Goal: Task Accomplishment & Management: Manage account settings

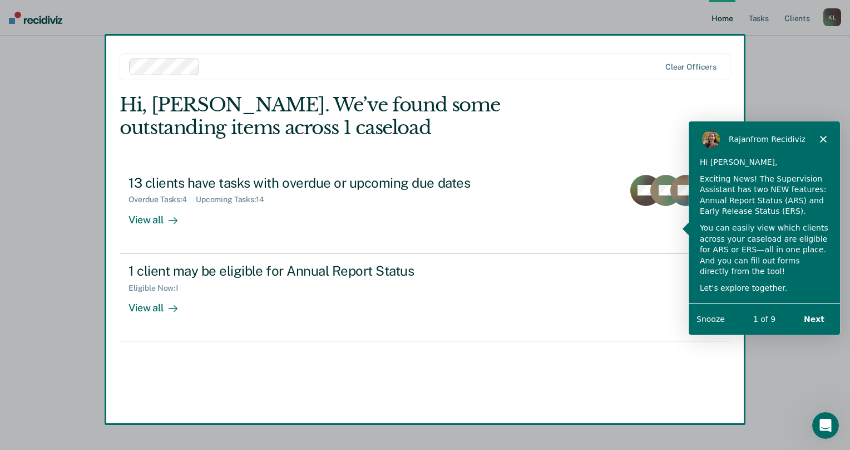
click at [822, 134] on div "[PERSON_NAME] from Recidiviz" at bounding box center [763, 139] width 151 height 36
click at [813, 314] on button "Next" at bounding box center [813, 318] width 43 height 23
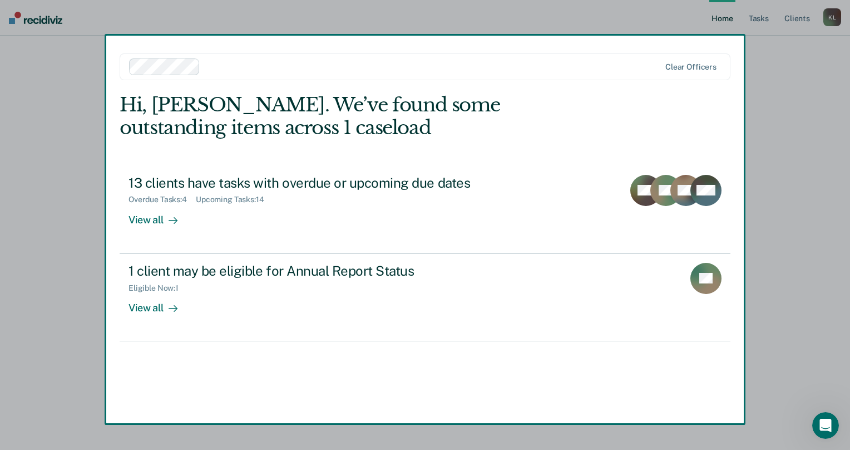
click at [813, 314] on button "Next" at bounding box center [813, 318] width 43 height 23
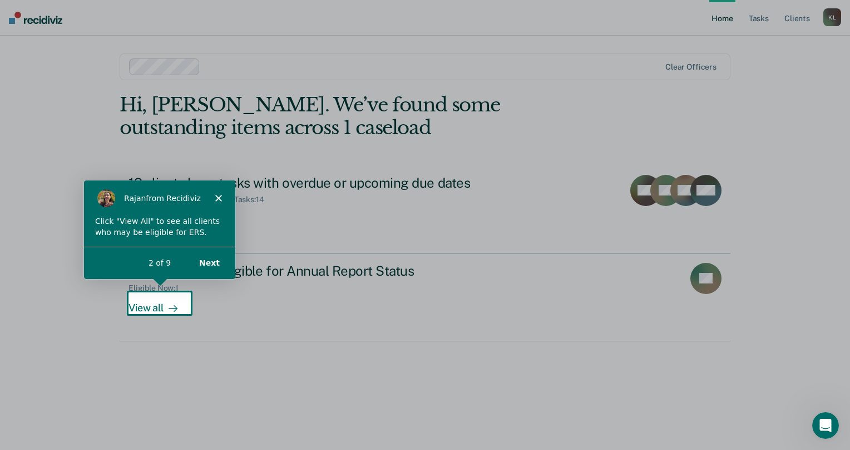
click at [214, 264] on button "Next" at bounding box center [208, 262] width 43 height 23
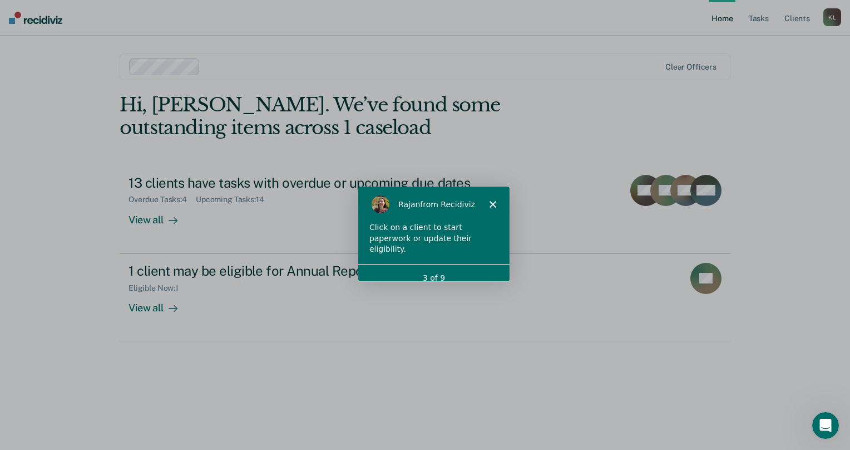
click at [494, 205] on polygon "Close" at bounding box center [492, 203] width 7 height 7
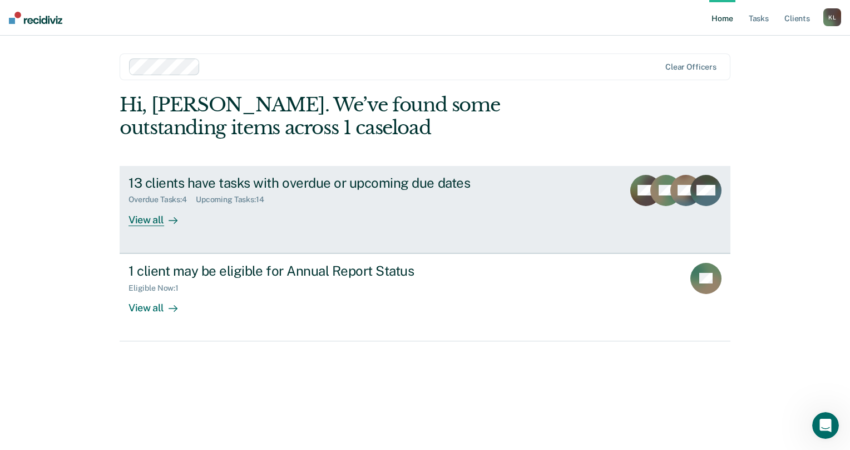
click at [426, 197] on div "Overdue Tasks : 4 Upcoming Tasks : 14" at bounding box center [324, 197] width 391 height 14
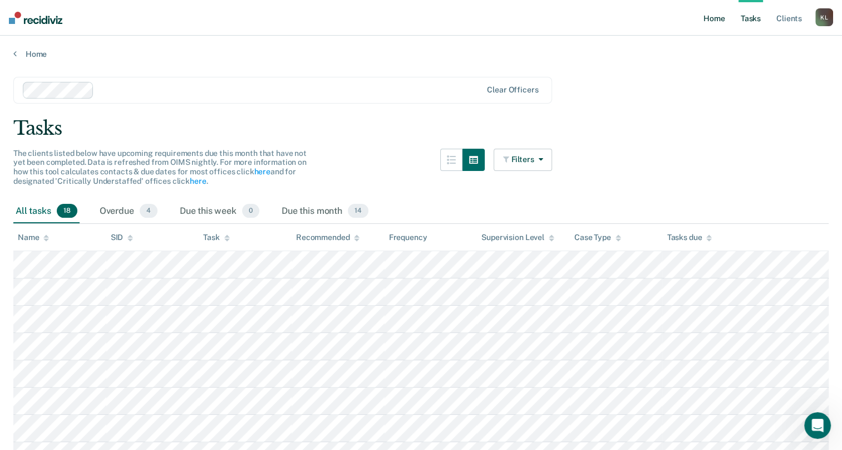
click at [723, 31] on link "Home" at bounding box center [714, 18] width 26 height 36
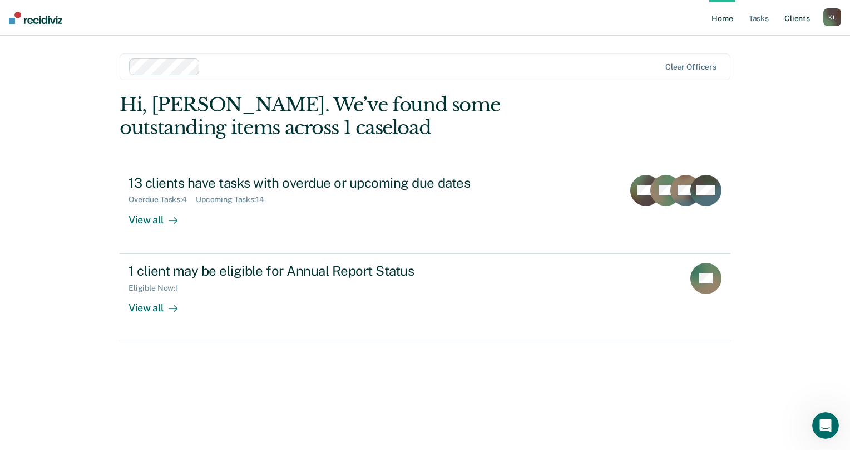
click at [797, 22] on link "Client s" at bounding box center [797, 18] width 30 height 36
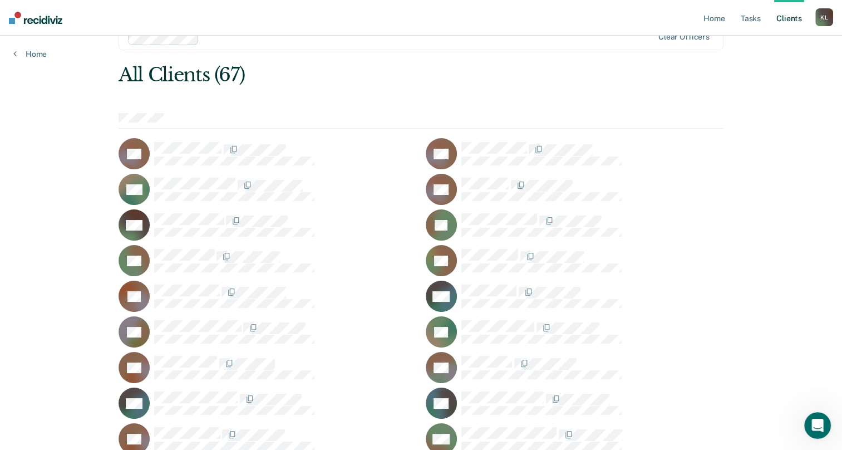
scroll to position [56, 0]
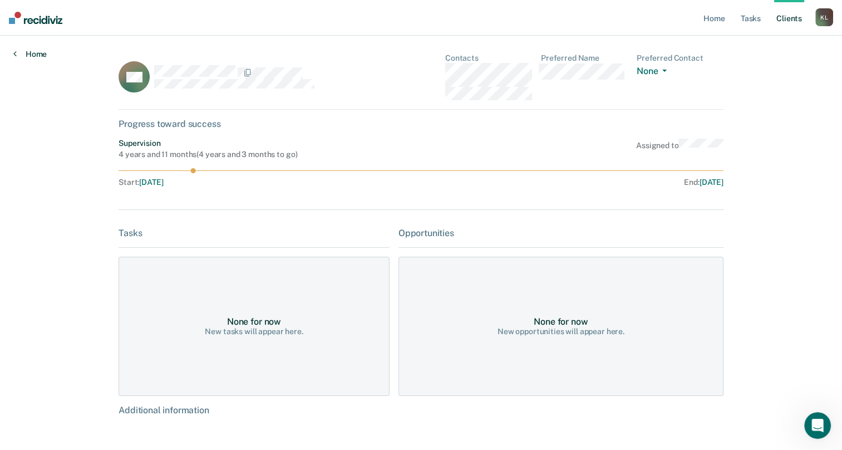
click at [18, 55] on link "Home" at bounding box center [29, 54] width 33 height 10
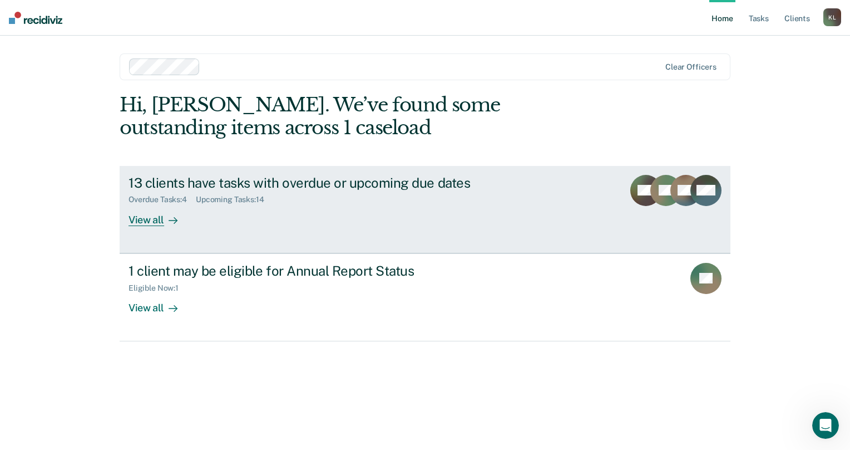
click at [445, 177] on div "13 clients have tasks with overdue or upcoming due dates" at bounding box center [324, 183] width 391 height 16
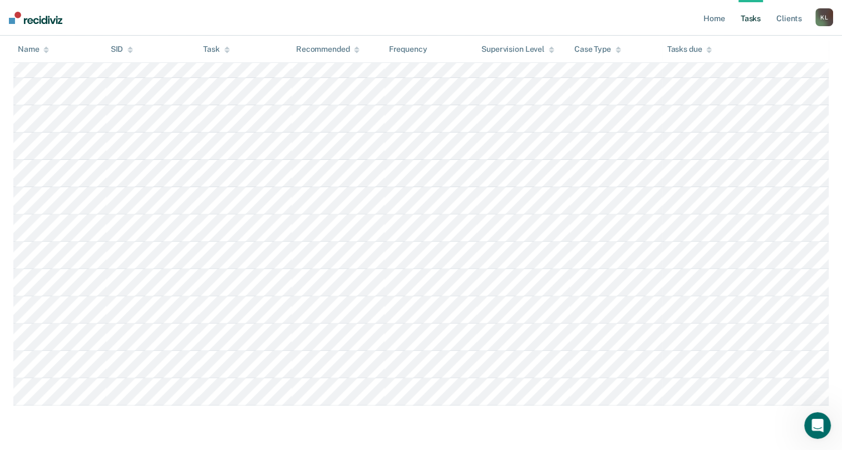
scroll to position [353, 0]
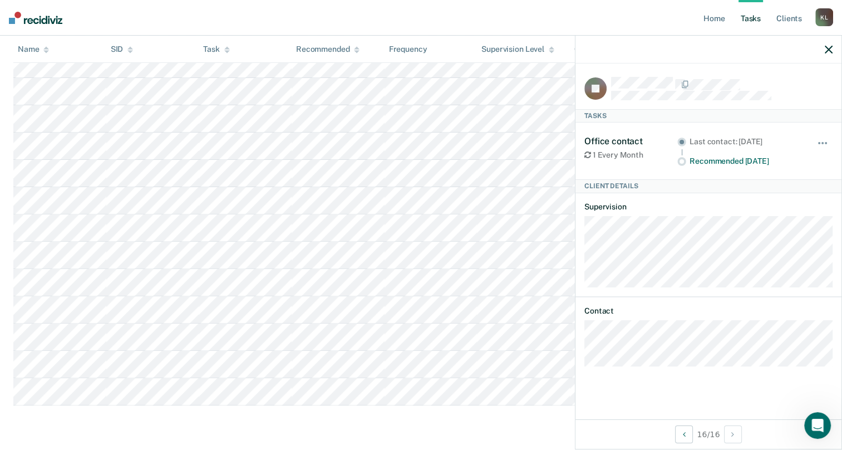
click at [826, 53] on div at bounding box center [708, 50] width 266 height 28
click at [831, 45] on button "button" at bounding box center [829, 49] width 8 height 9
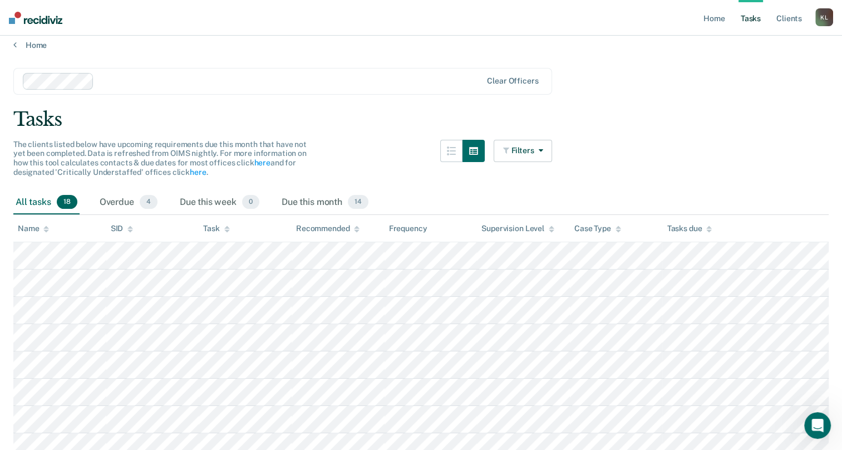
scroll to position [0, 0]
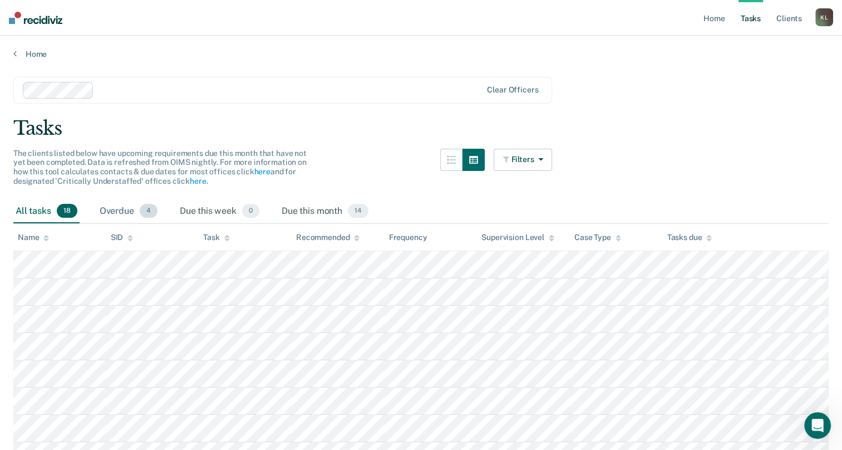
click at [131, 214] on div "Overdue 4" at bounding box center [128, 211] width 62 height 24
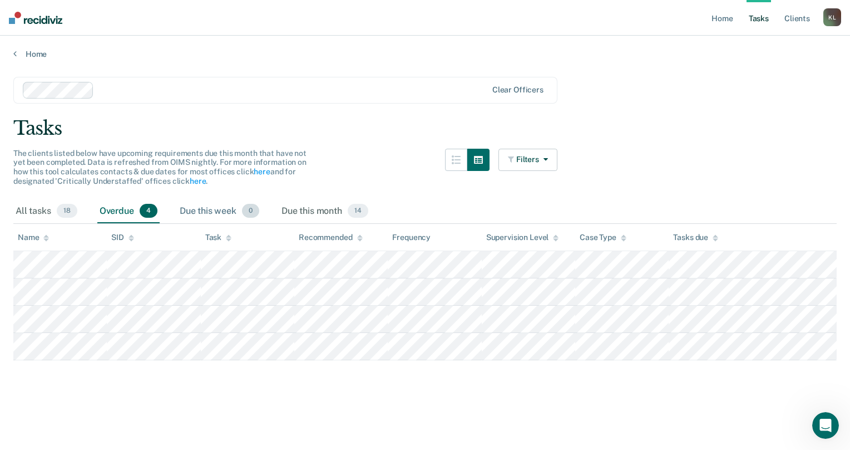
click at [210, 215] on div "Due this week 0" at bounding box center [219, 211] width 84 height 24
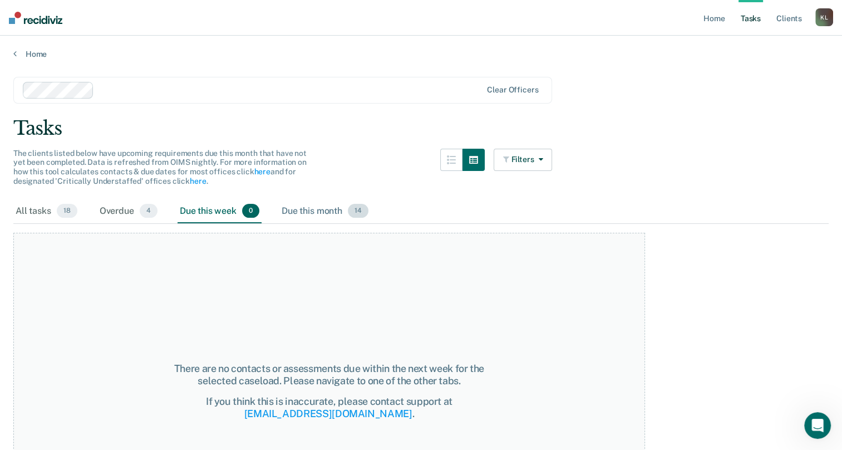
click at [300, 215] on div "Due this month 14" at bounding box center [324, 211] width 91 height 24
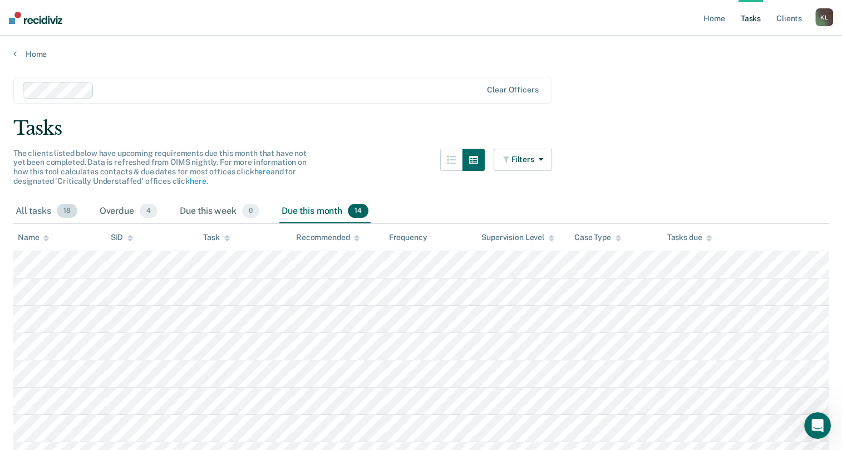
click at [51, 209] on div "All tasks 18" at bounding box center [46, 211] width 66 height 24
click at [711, 26] on link "Home" at bounding box center [714, 18] width 26 height 36
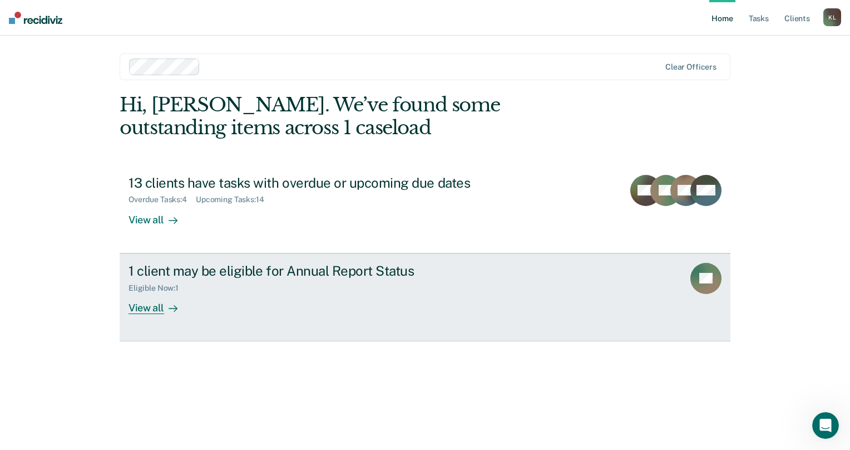
click at [410, 283] on div "Eligible Now : 1" at bounding box center [324, 286] width 391 height 14
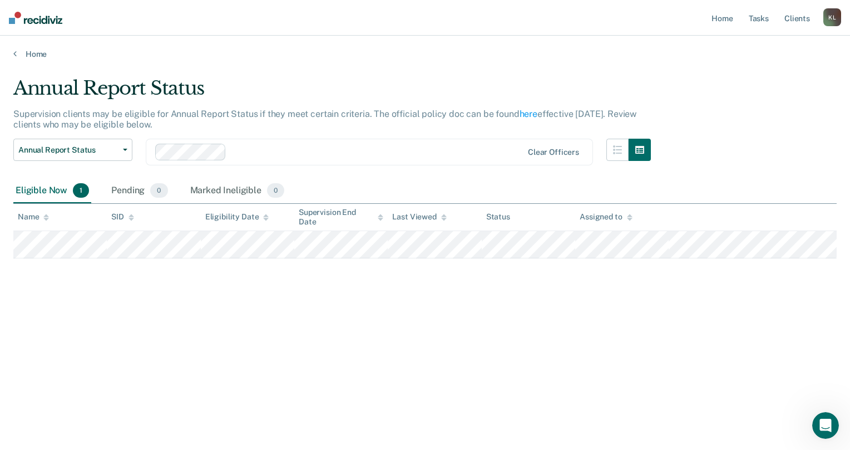
click at [25, 42] on div "Home" at bounding box center [425, 47] width 850 height 23
click at [28, 51] on link "Home" at bounding box center [424, 54] width 823 height 10
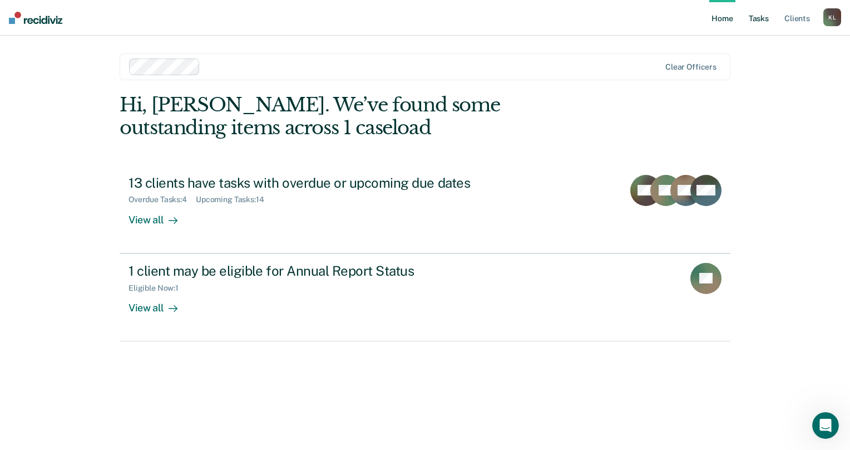
click at [761, 24] on link "Tasks" at bounding box center [759, 18] width 24 height 36
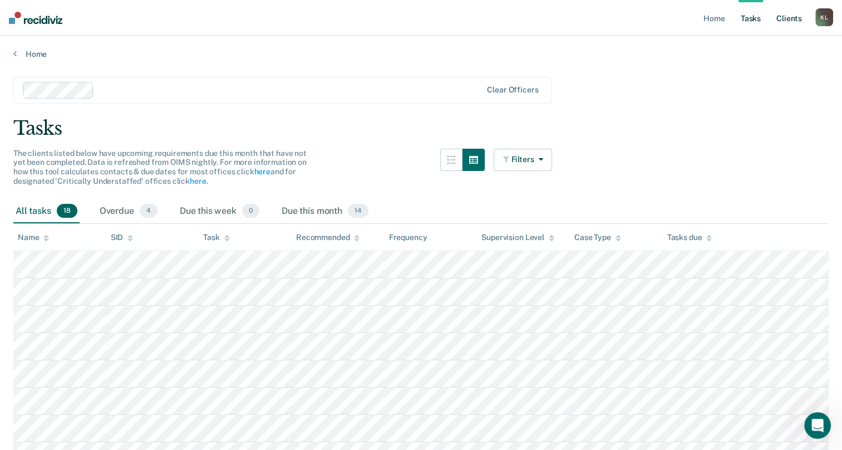
click at [790, 23] on link "Client s" at bounding box center [789, 18] width 30 height 36
